Goal: Task Accomplishment & Management: Manage account settings

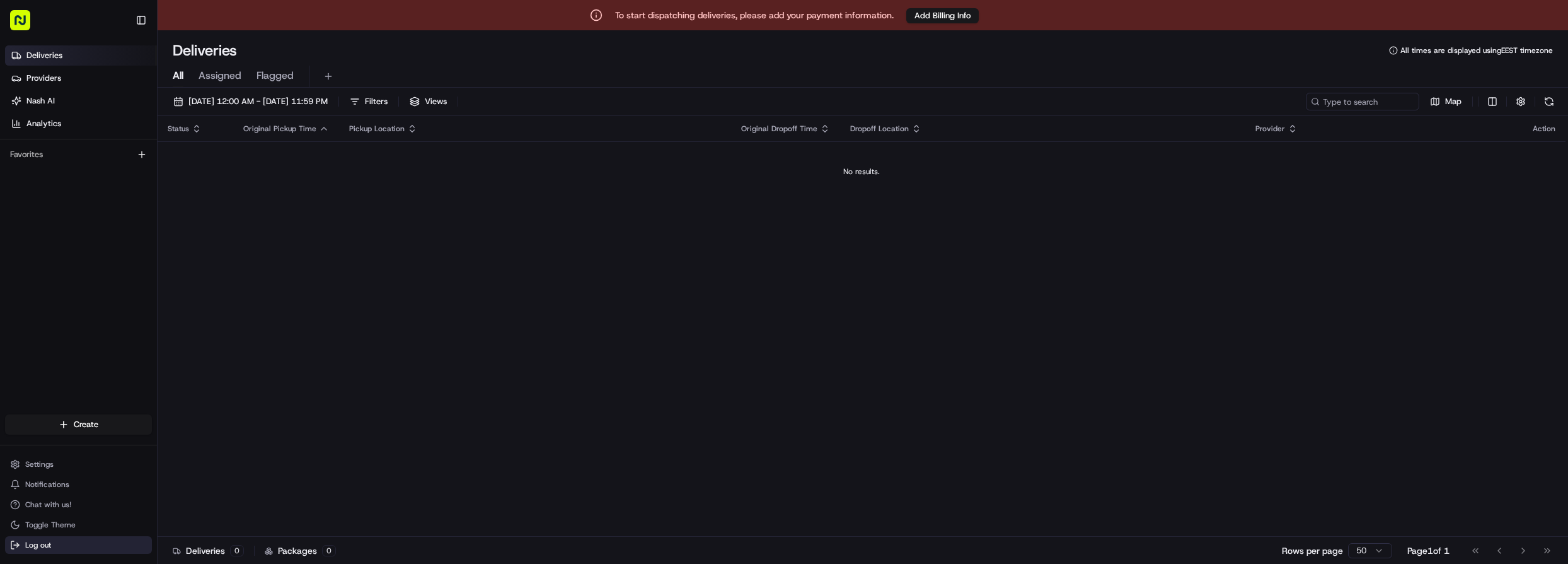
click at [33, 552] on button "Log out" at bounding box center [78, 544] width 147 height 18
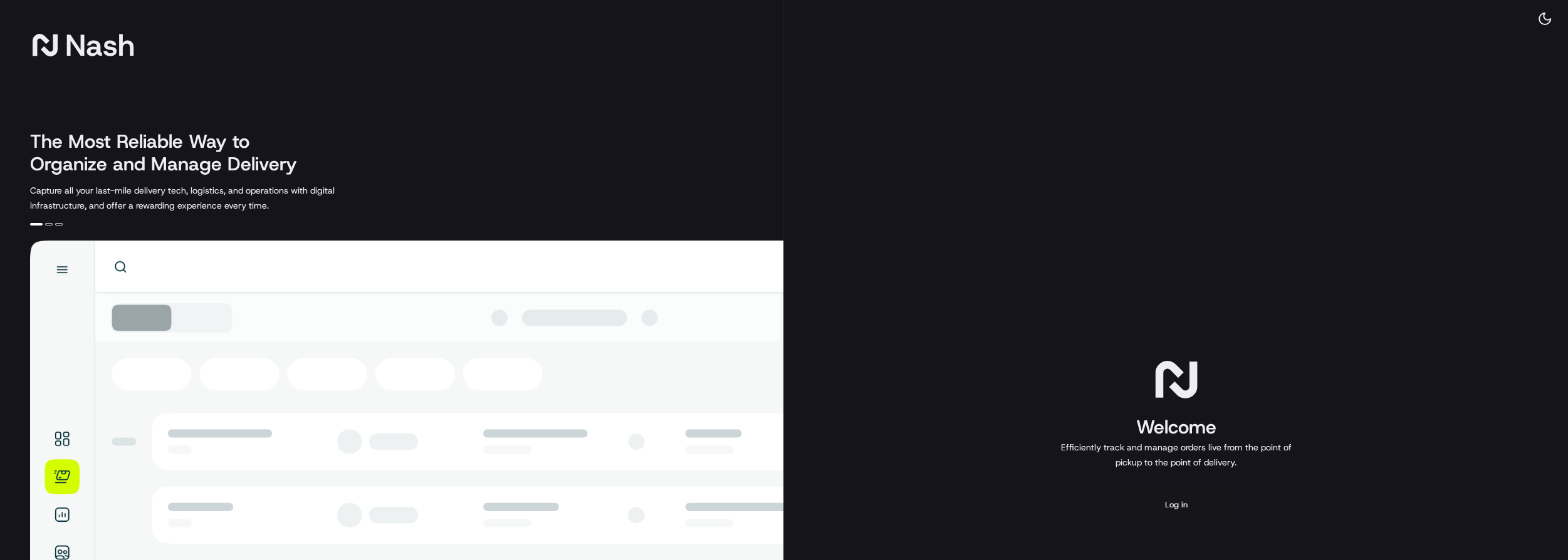
click at [1173, 503] on button "Log in" at bounding box center [1176, 505] width 101 height 30
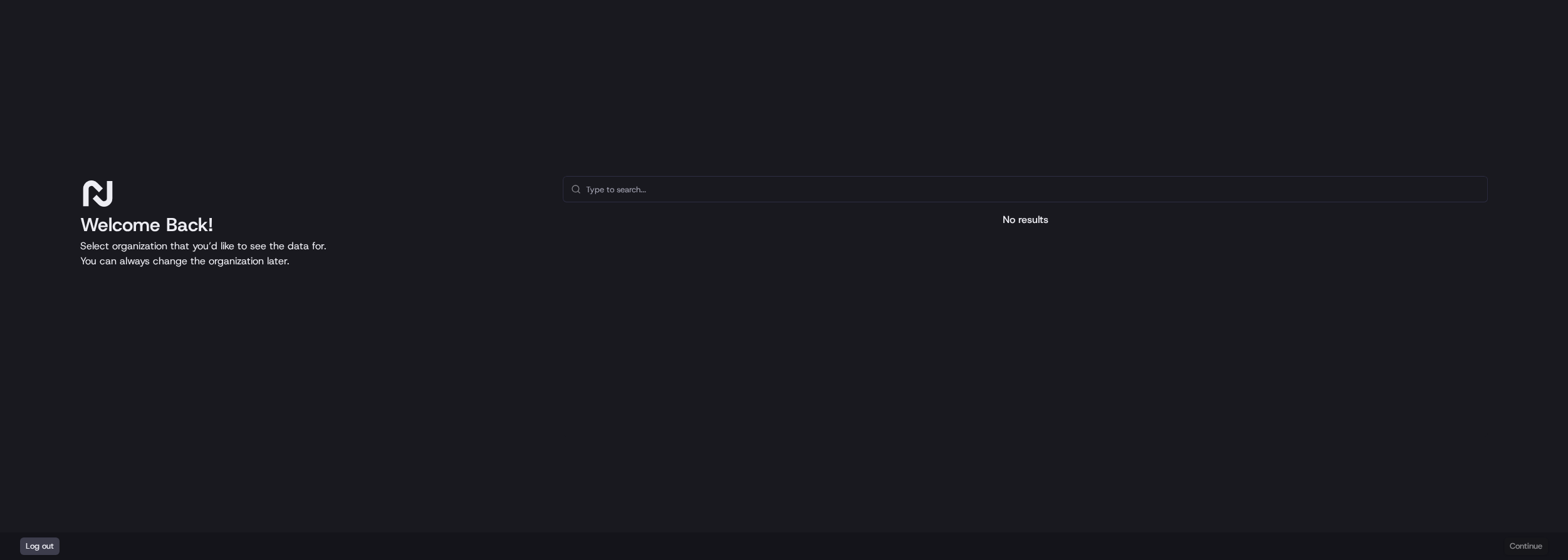
click at [768, 187] on input "text" at bounding box center [1033, 189] width 894 height 25
drag, startPoint x: 1046, startPoint y: 351, endPoint x: 1034, endPoint y: 348, distance: 12.4
click at [1046, 351] on div at bounding box center [1025, 336] width 925 height 199
click at [36, 543] on button "Log out" at bounding box center [40, 546] width 39 height 17
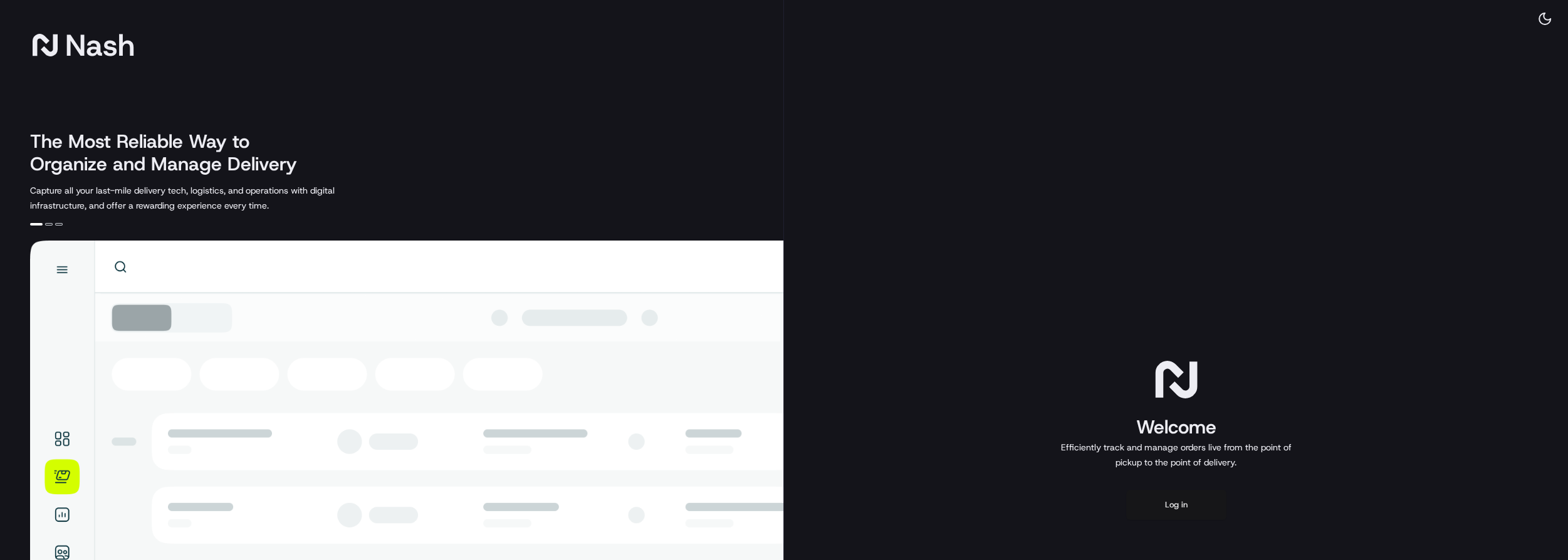
click at [1177, 508] on button "Log in" at bounding box center [1176, 505] width 101 height 30
